Goal: Task Accomplishment & Management: Manage account settings

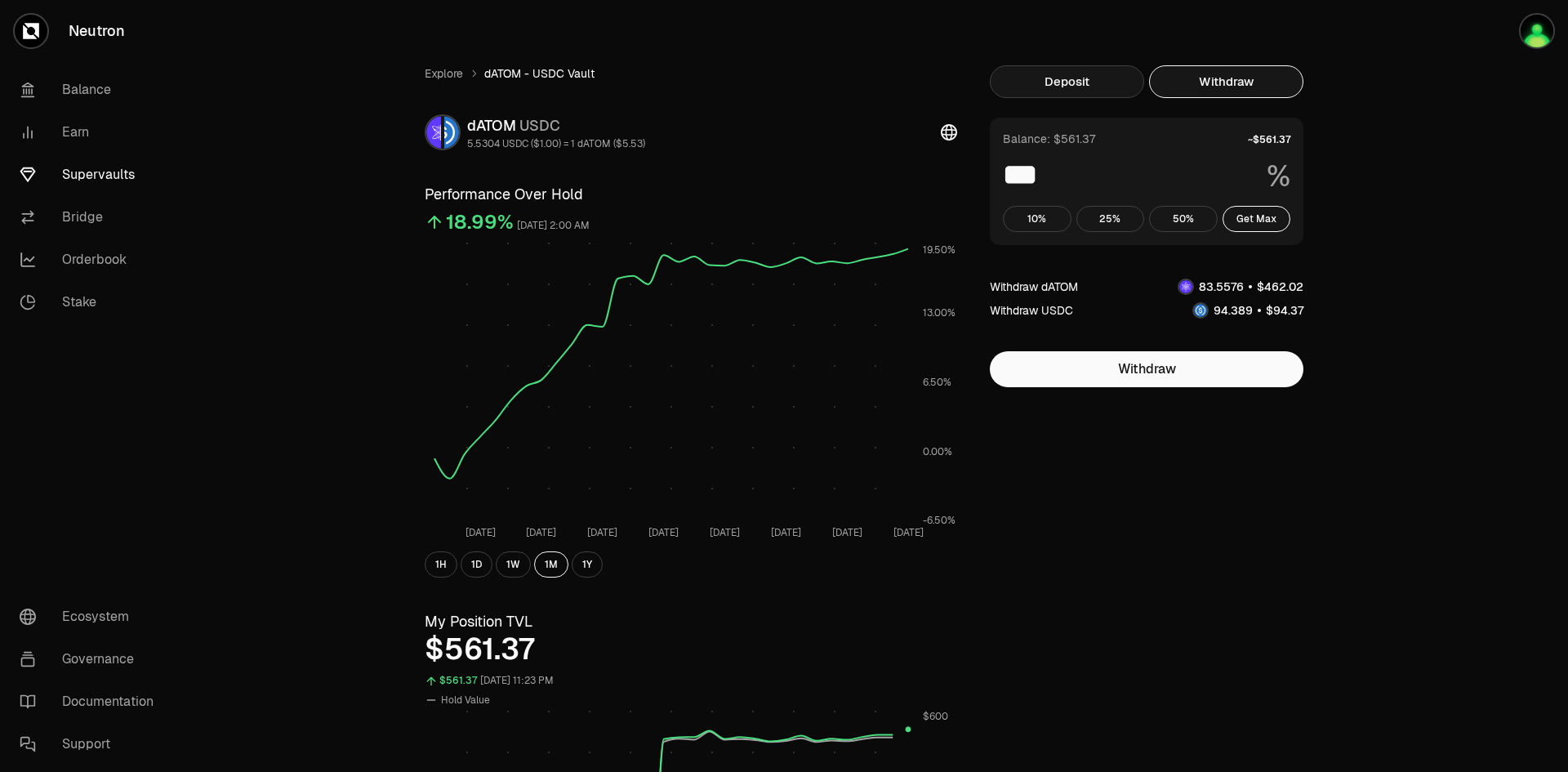
click at [1084, 86] on button "Deposit" at bounding box center [1067, 81] width 154 height 32
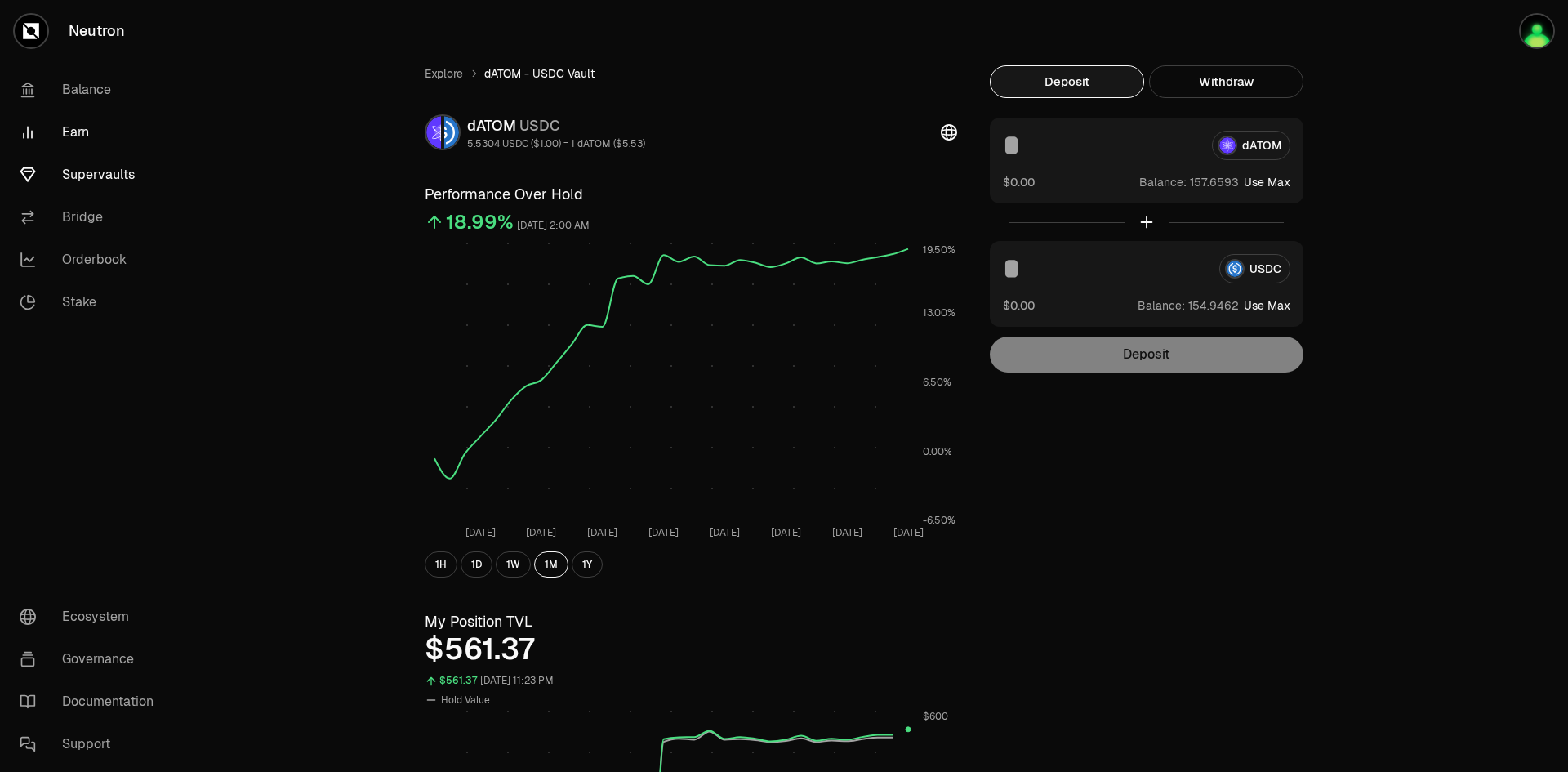
click at [80, 138] on link "Earn" at bounding box center [91, 132] width 170 height 42
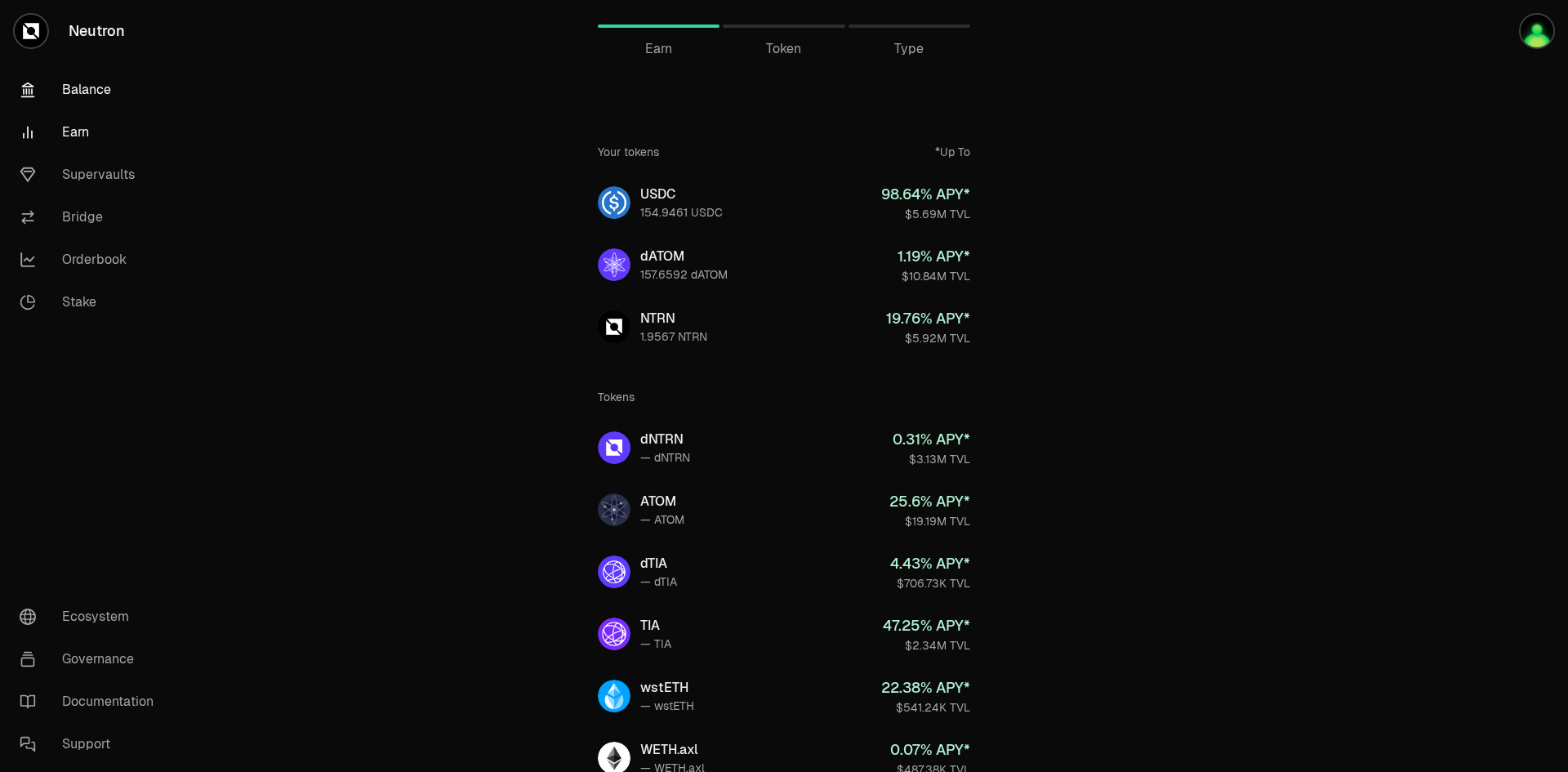
click at [88, 95] on link "Balance" at bounding box center [91, 90] width 170 height 42
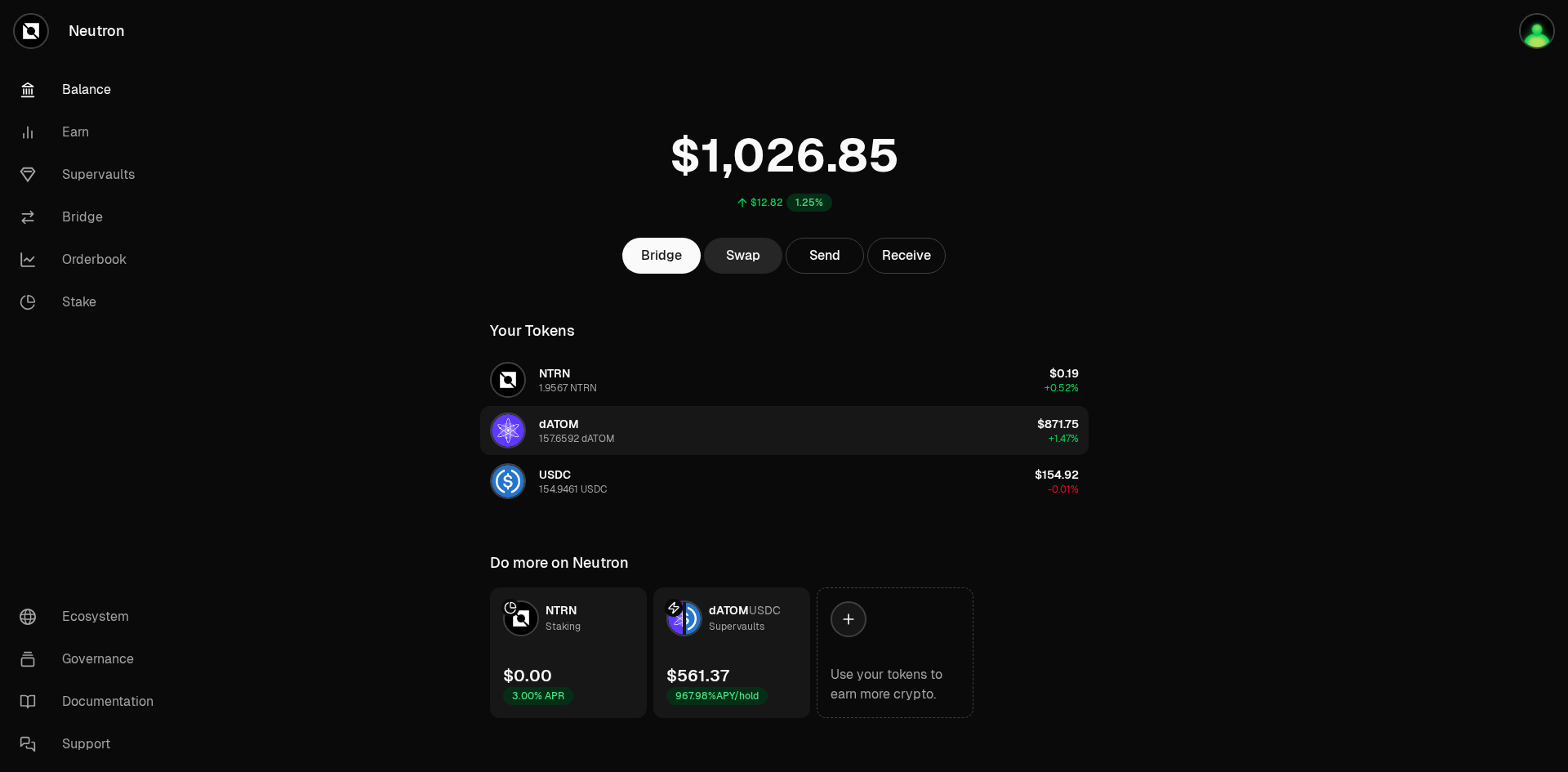
drag, startPoint x: 538, startPoint y: 439, endPoint x: 565, endPoint y: 439, distance: 27.0
click at [565, 439] on div "157.6592 dATOM" at bounding box center [577, 439] width 76 height 13
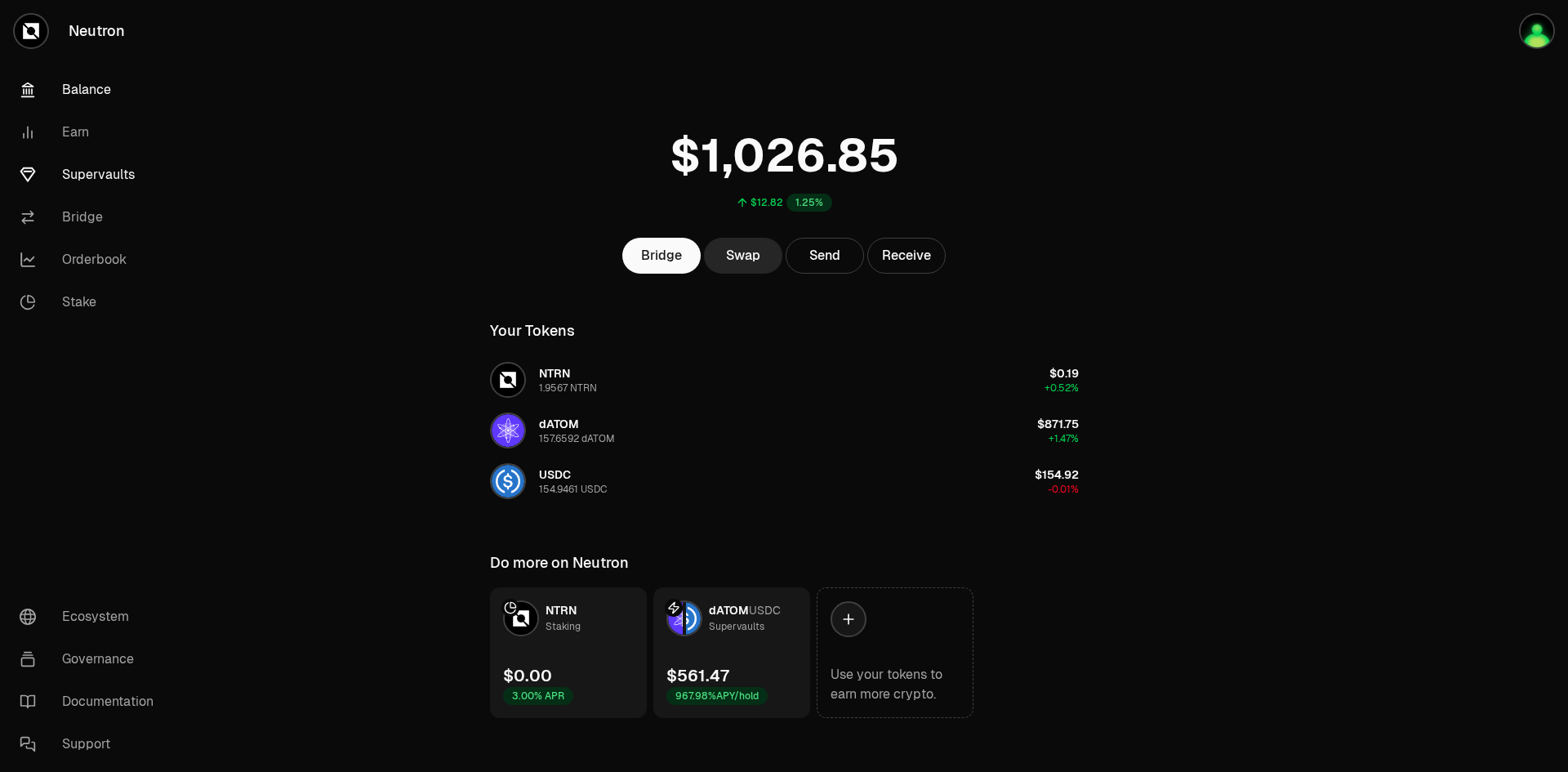
click at [88, 163] on link "Supervaults" at bounding box center [91, 174] width 170 height 42
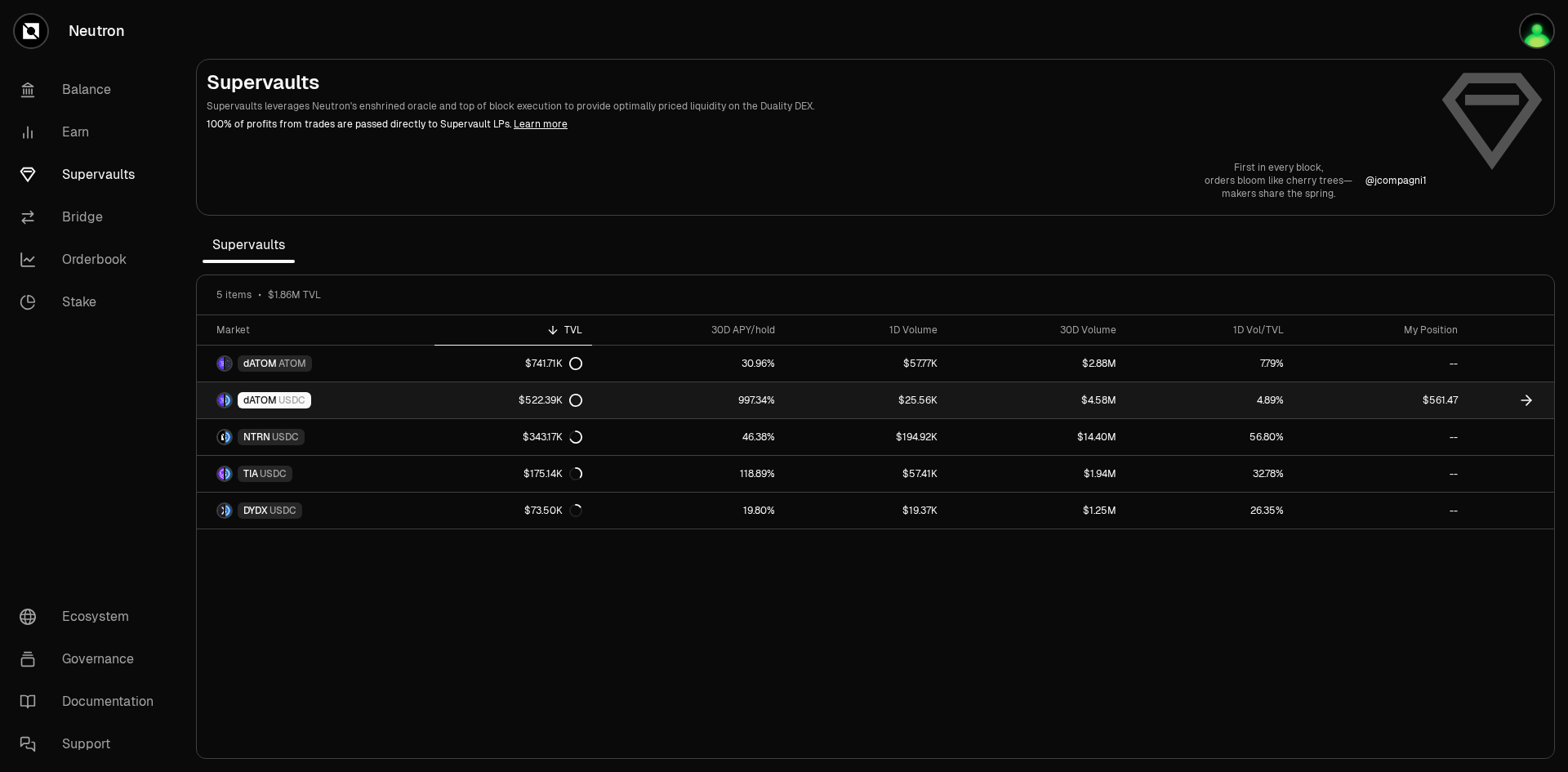
click at [282, 403] on span "USDC" at bounding box center [292, 401] width 27 height 13
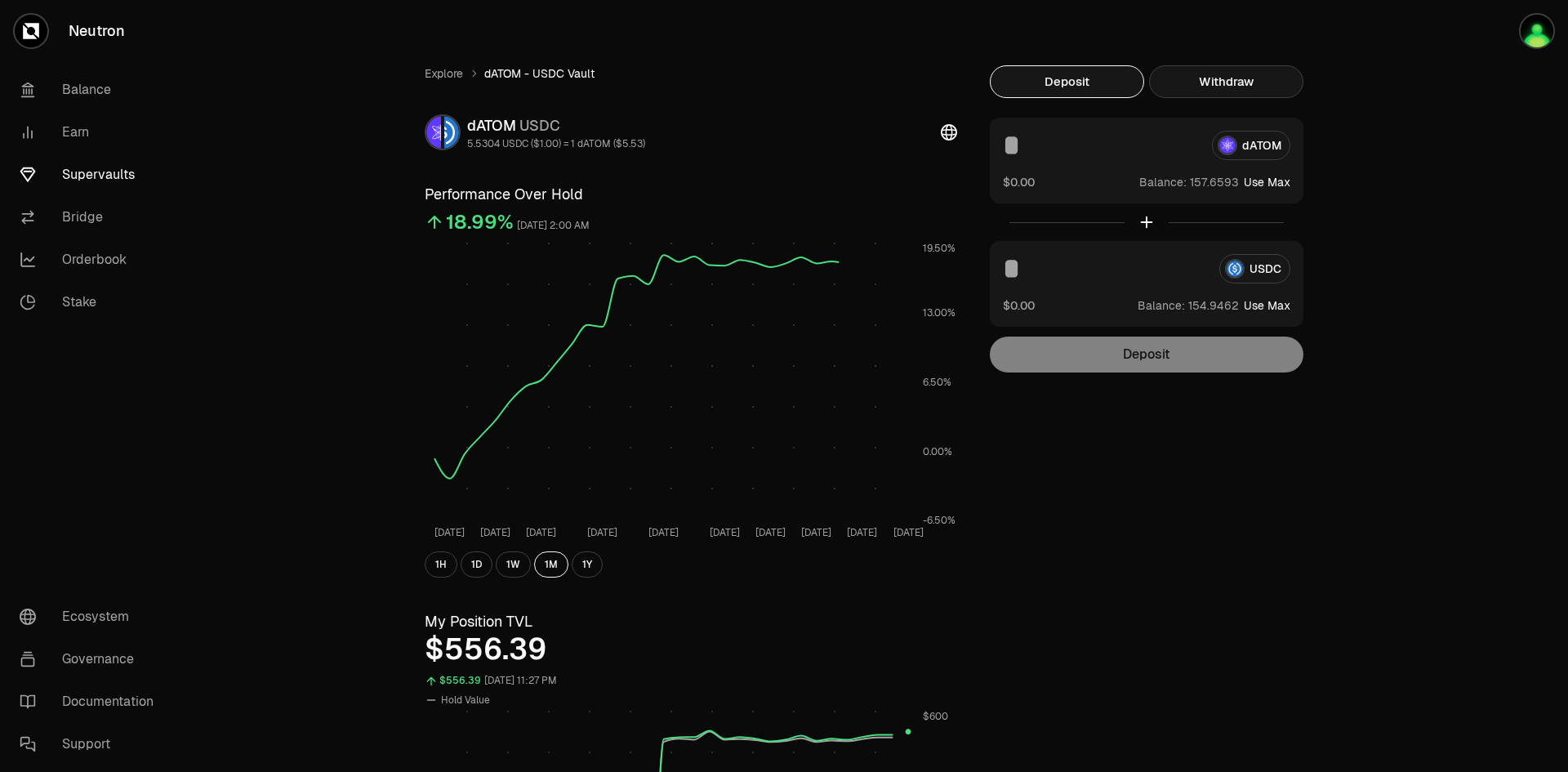
click at [1288, 95] on button "Withdraw" at bounding box center [1227, 81] width 154 height 32
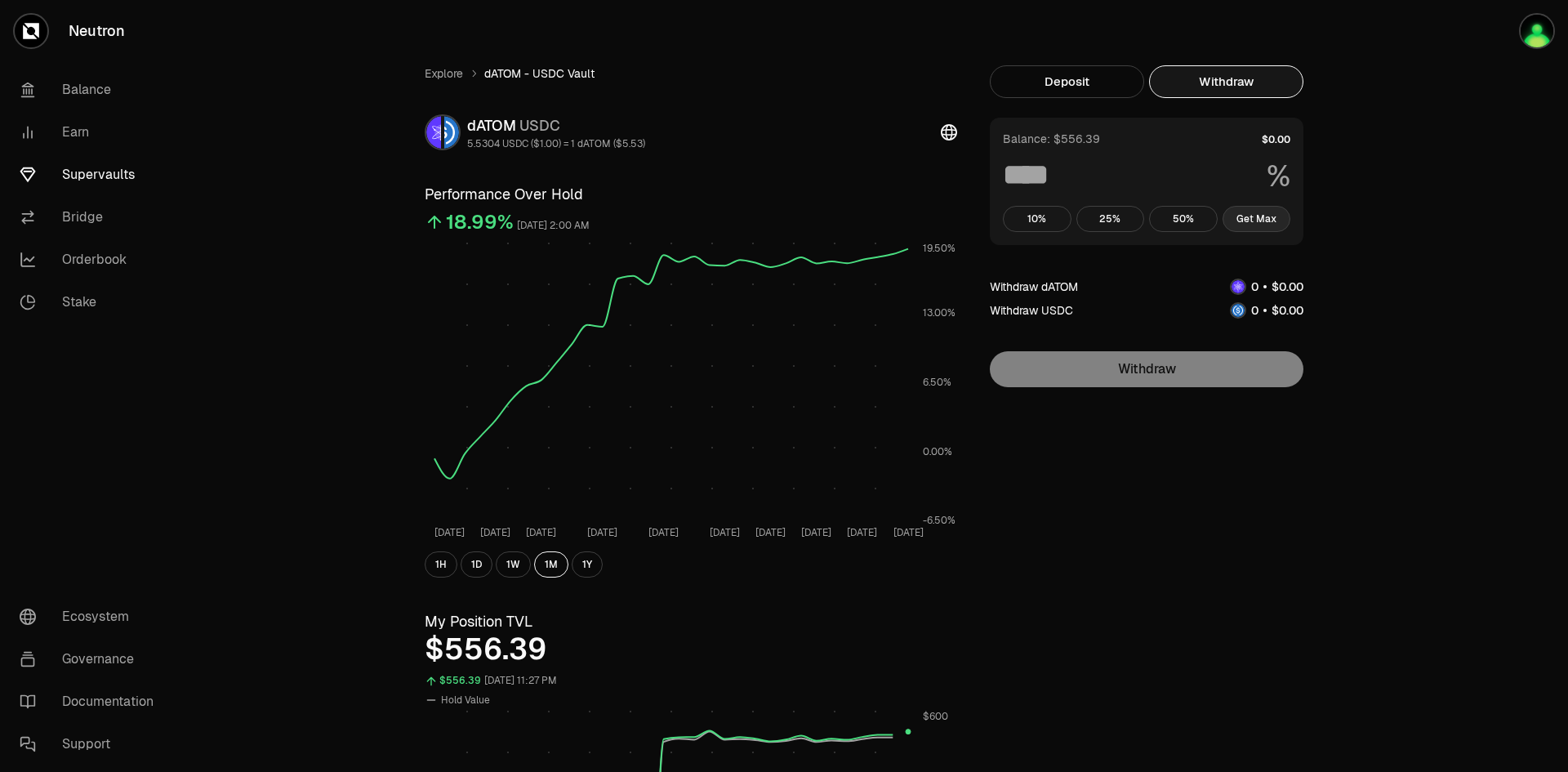
click at [1269, 222] on button "Get Max" at bounding box center [1256, 219] width 69 height 27
type input "***"
